Goal: Go to known website: Go to known website

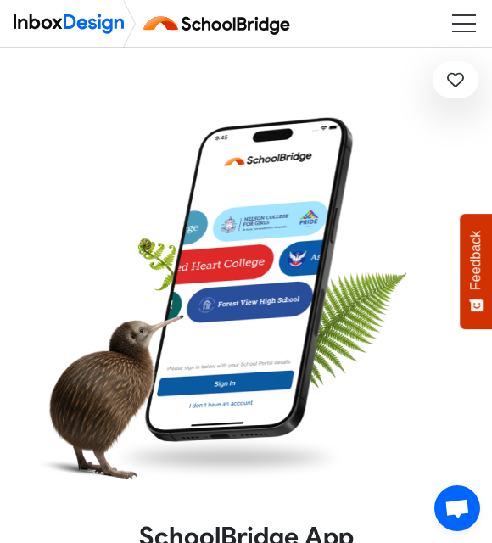
click at [373, 162] on div at bounding box center [246, 304] width 433 height 433
click at [315, 282] on img at bounding box center [249, 279] width 226 height 327
click at [301, 245] on img at bounding box center [249, 279] width 226 height 327
click at [288, 308] on img at bounding box center [249, 279] width 226 height 327
click at [312, 306] on img at bounding box center [249, 279] width 226 height 327
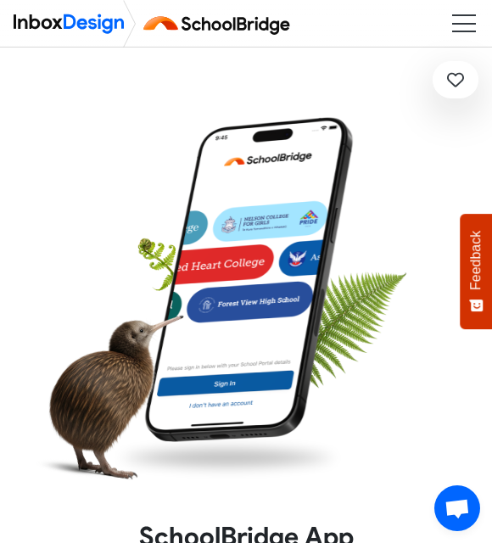
click at [309, 290] on img at bounding box center [249, 279] width 226 height 327
click at [345, 213] on img at bounding box center [249, 279] width 226 height 327
click at [468, 21] on ul at bounding box center [464, 23] width 24 height 18
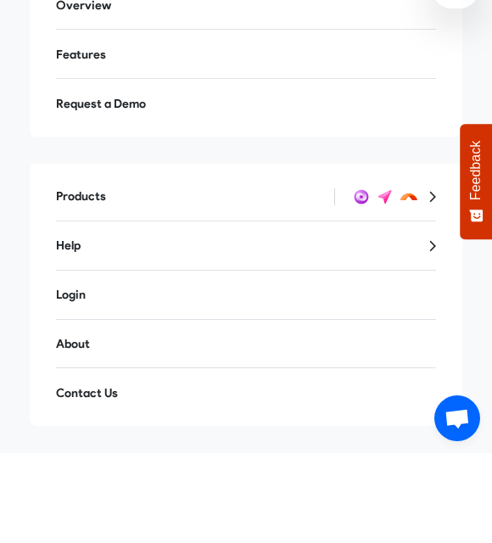
scroll to position [12, 0]
click at [98, 366] on link "Login" at bounding box center [245, 385] width 407 height 38
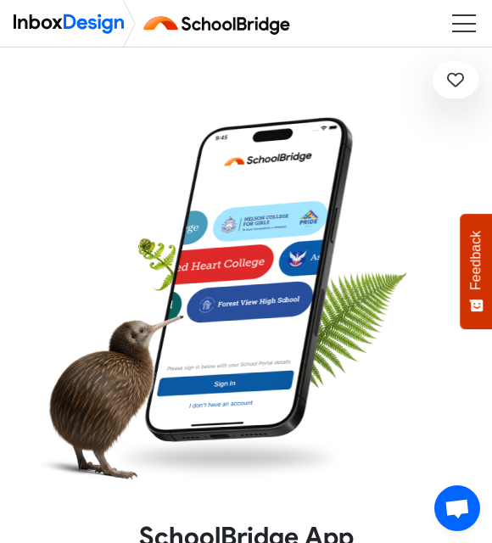
click at [300, 289] on img at bounding box center [249, 279] width 226 height 327
click at [275, 223] on img at bounding box center [249, 279] width 226 height 327
click at [238, 8] on img at bounding box center [221, 24] width 160 height 34
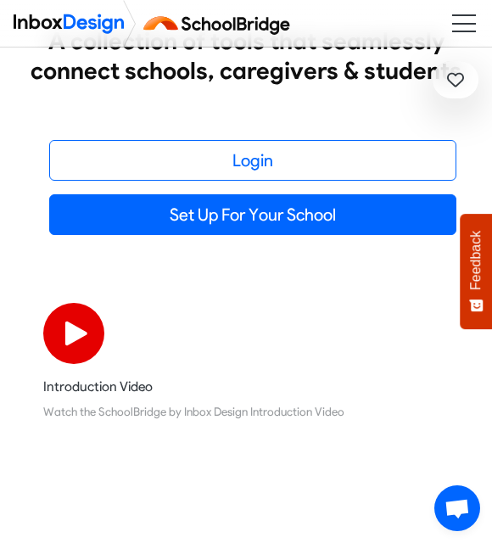
scroll to position [209, 0]
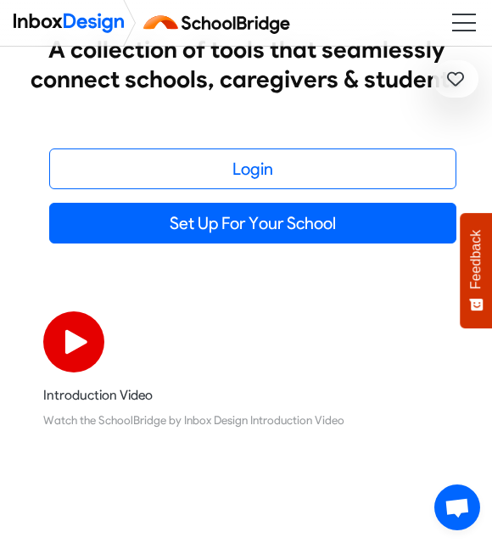
click at [283, 166] on link "Login" at bounding box center [252, 169] width 407 height 41
